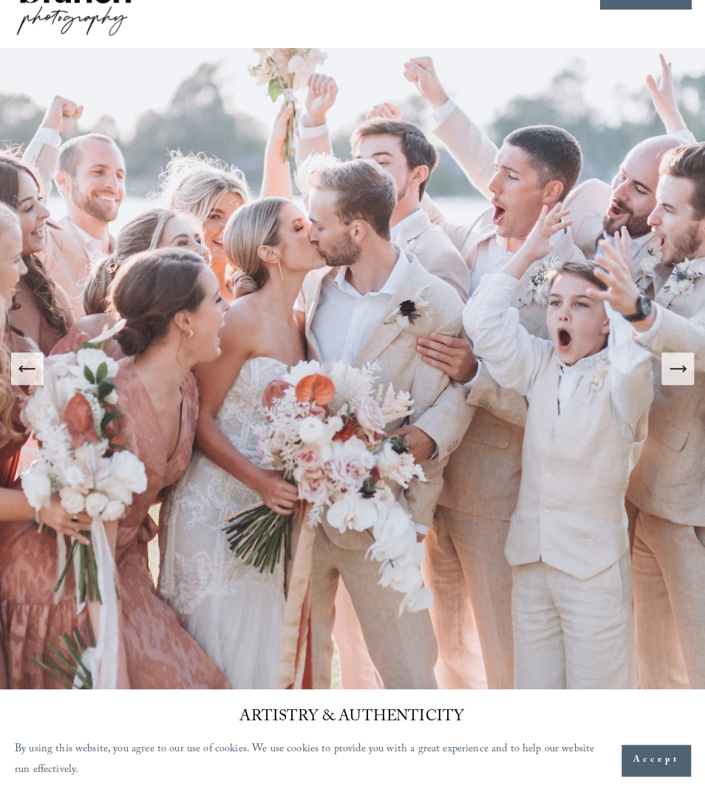
scroll to position [67, 0]
click at [652, 766] on span "Accept" at bounding box center [656, 760] width 47 height 15
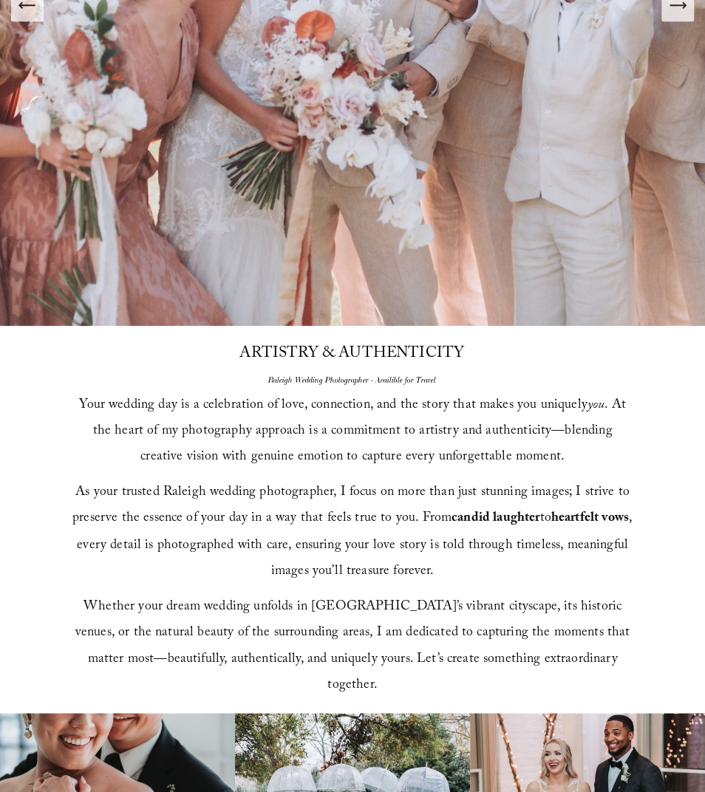
scroll to position [0, 0]
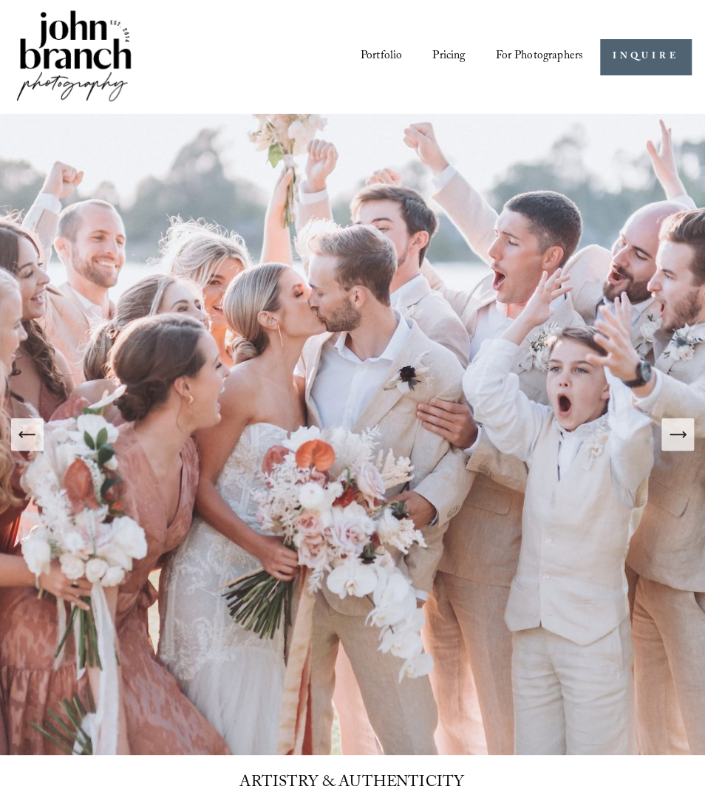
click at [0, 0] on span "Presets" at bounding box center [0, 0] width 0 height 0
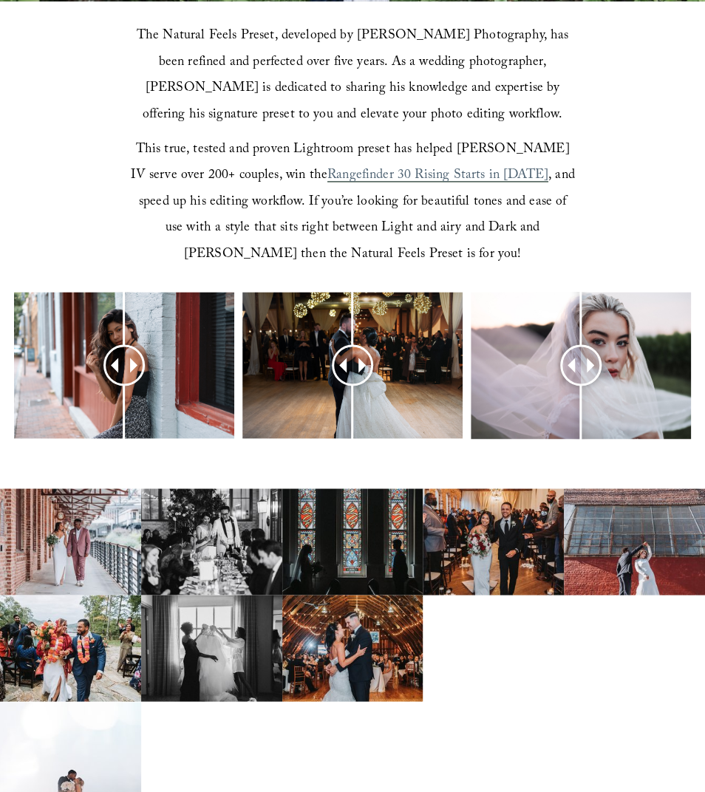
scroll to position [537, 0]
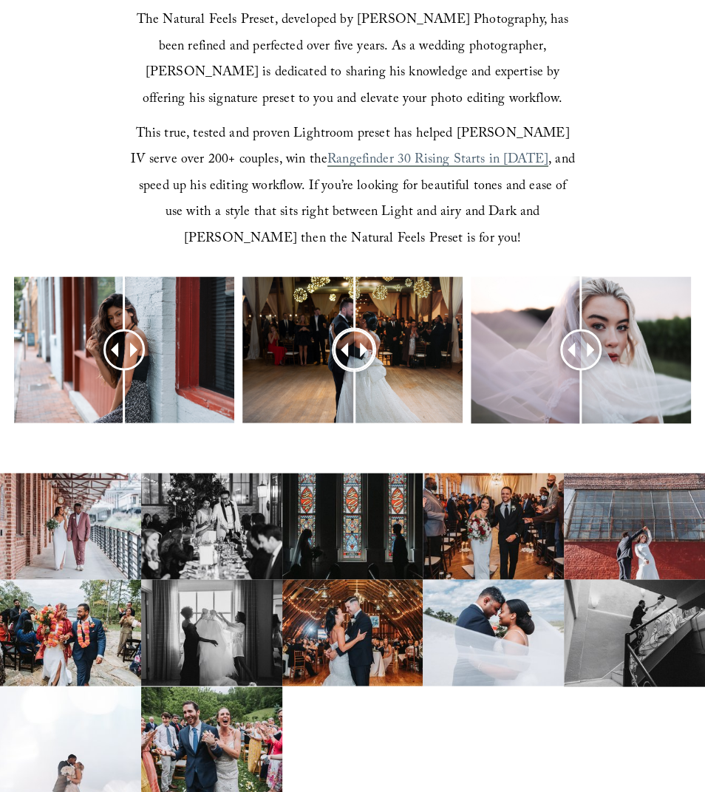
click at [354, 347] on div at bounding box center [355, 350] width 38 height 38
drag, startPoint x: 578, startPoint y: 344, endPoint x: 576, endPoint y: 354, distance: 9.9
click at [576, 354] on div at bounding box center [576, 350] width 38 height 38
drag, startPoint x: 116, startPoint y: 346, endPoint x: 120, endPoint y: 354, distance: 8.9
click at [120, 354] on div at bounding box center [121, 350] width 41 height 41
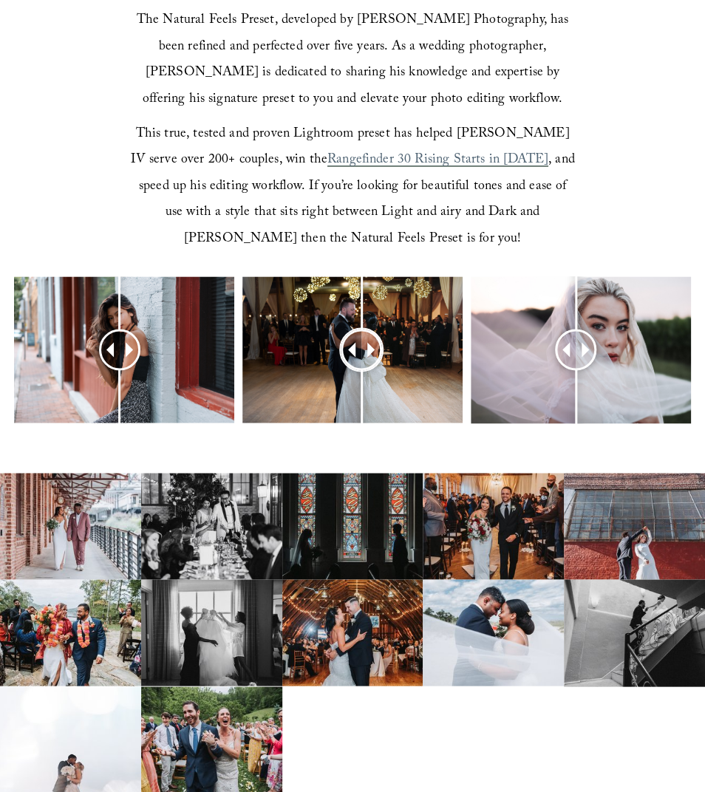
click at [361, 343] on div at bounding box center [361, 349] width 38 height 38
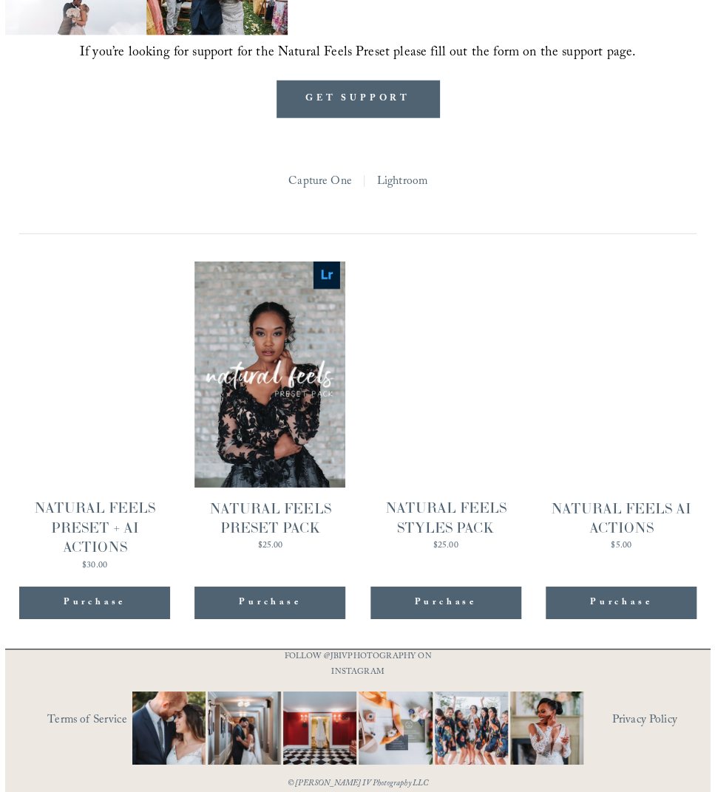
scroll to position [1315, 0]
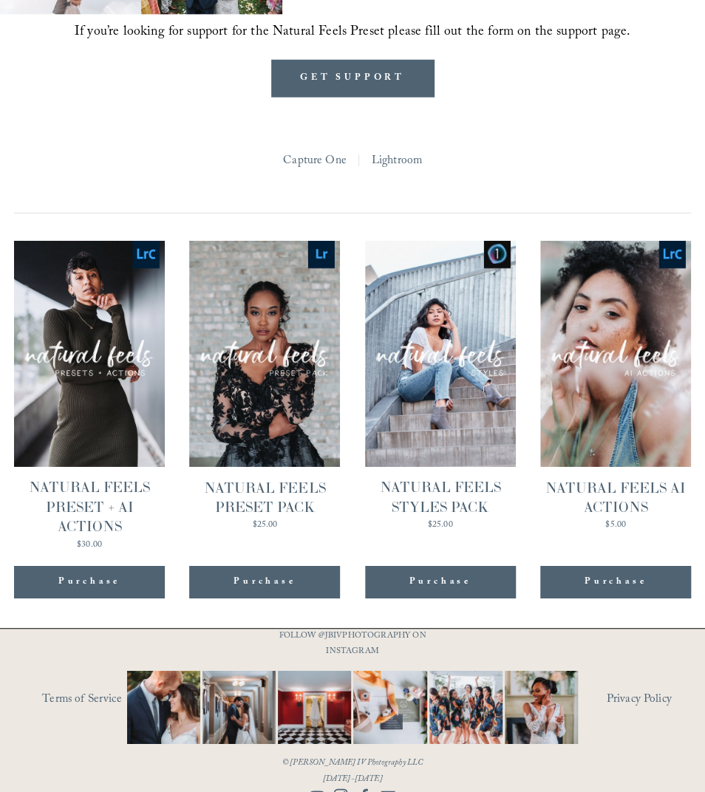
click at [628, 338] on span "Quick View" at bounding box center [615, 336] width 92 height 41
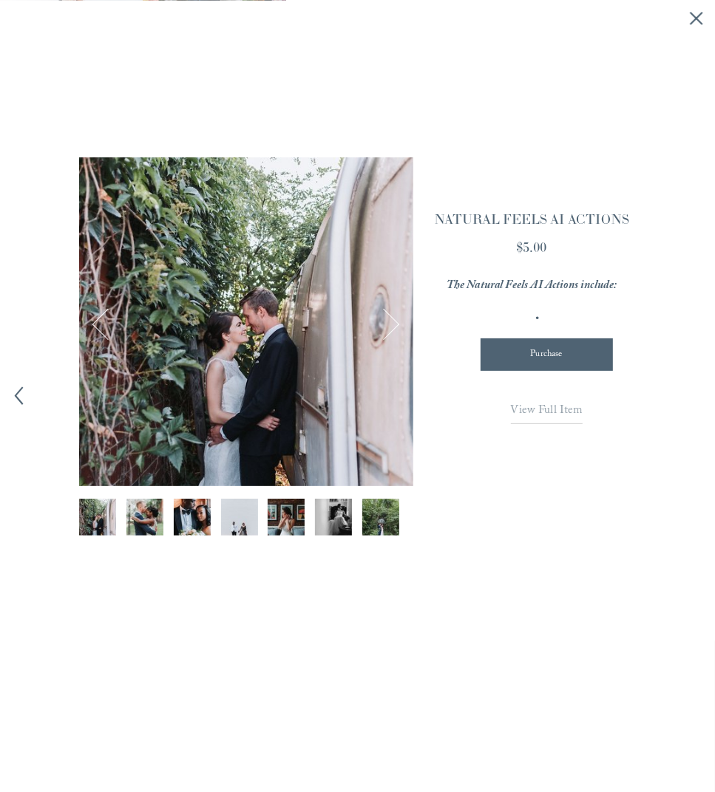
click at [554, 408] on span "View Full Item" at bounding box center [547, 411] width 72 height 20
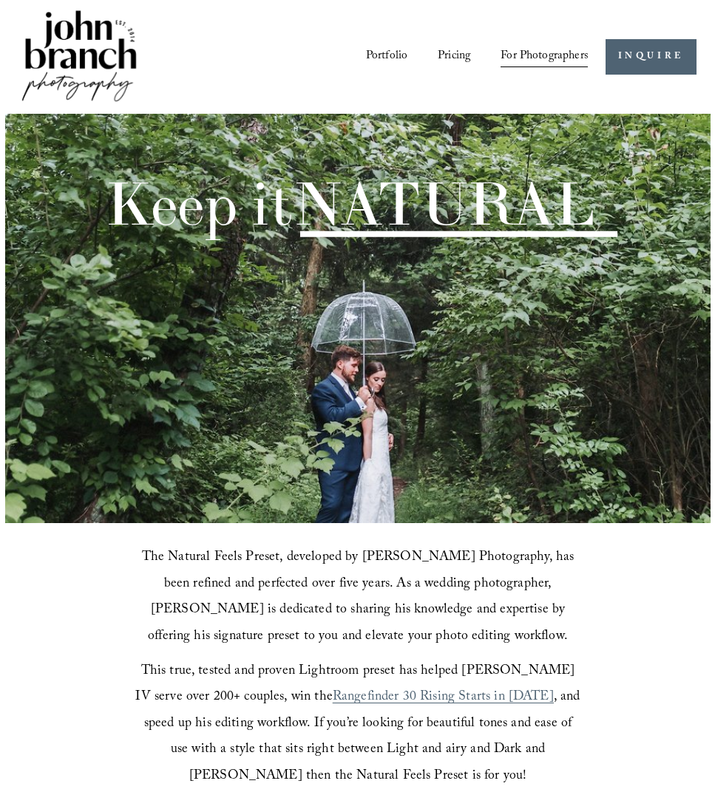
scroll to position [1315, 0]
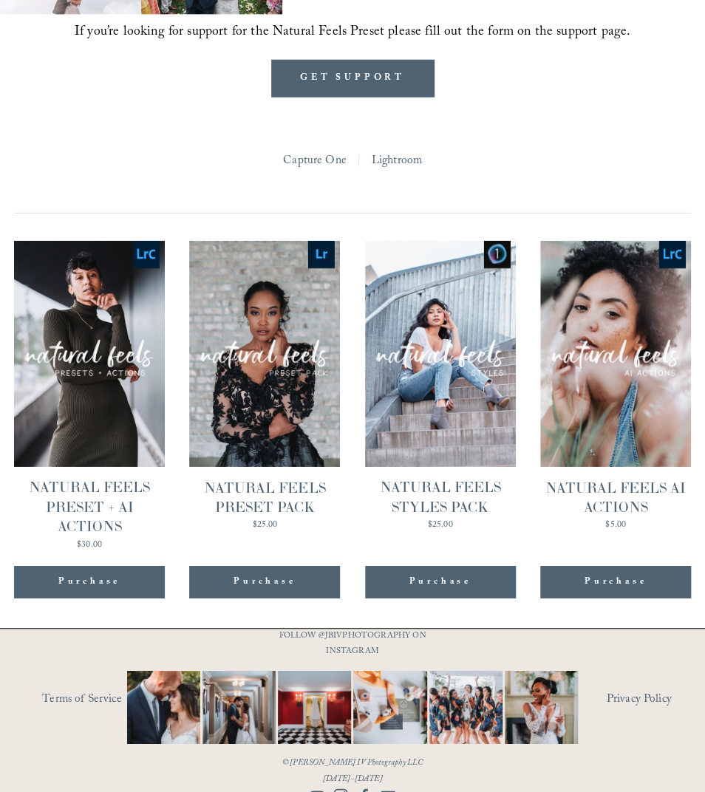
click at [268, 347] on span "Quick View" at bounding box center [265, 336] width 92 height 41
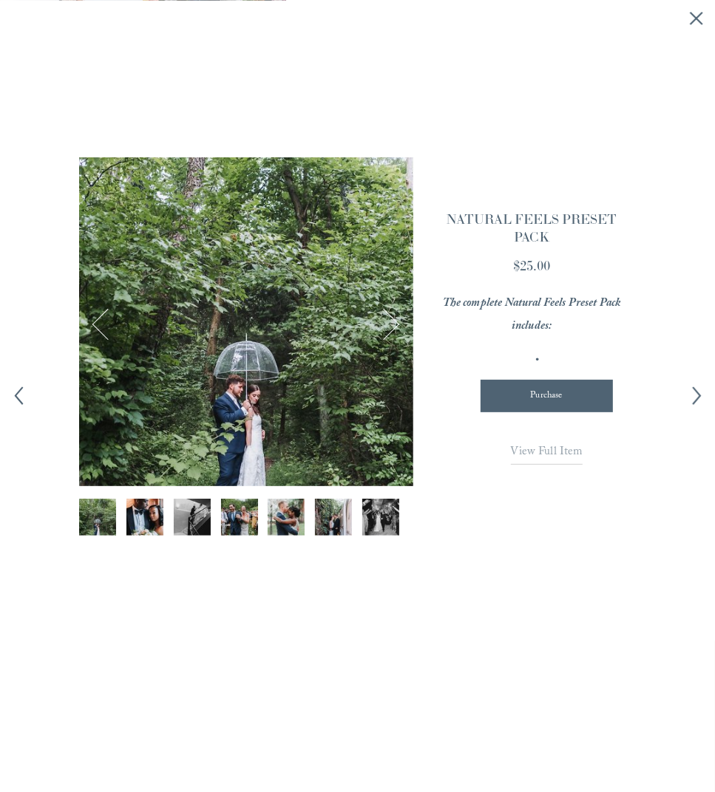
click at [541, 447] on span "View Full Item" at bounding box center [547, 453] width 72 height 20
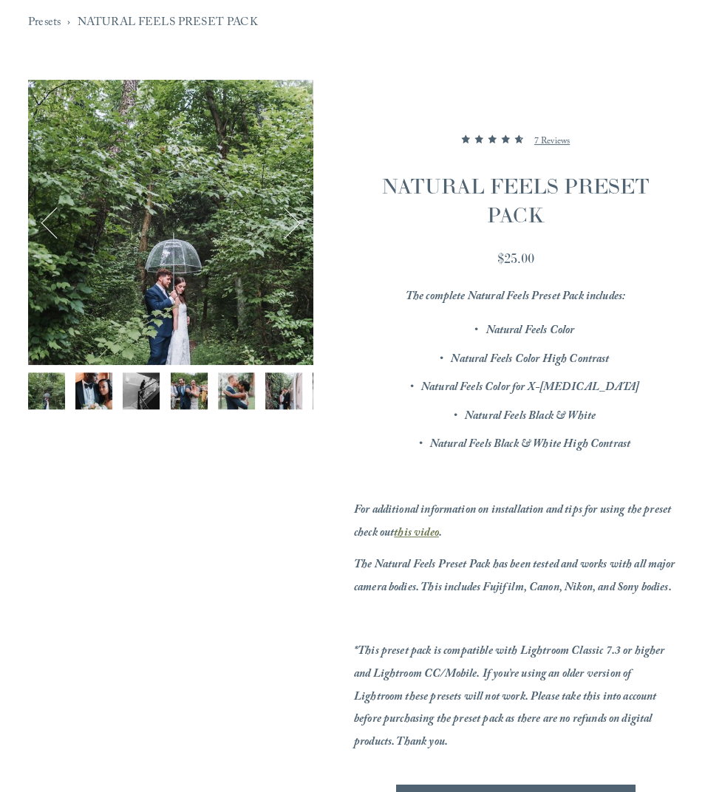
scroll to position [67, 0]
